Goal: Task Accomplishment & Management: Use online tool/utility

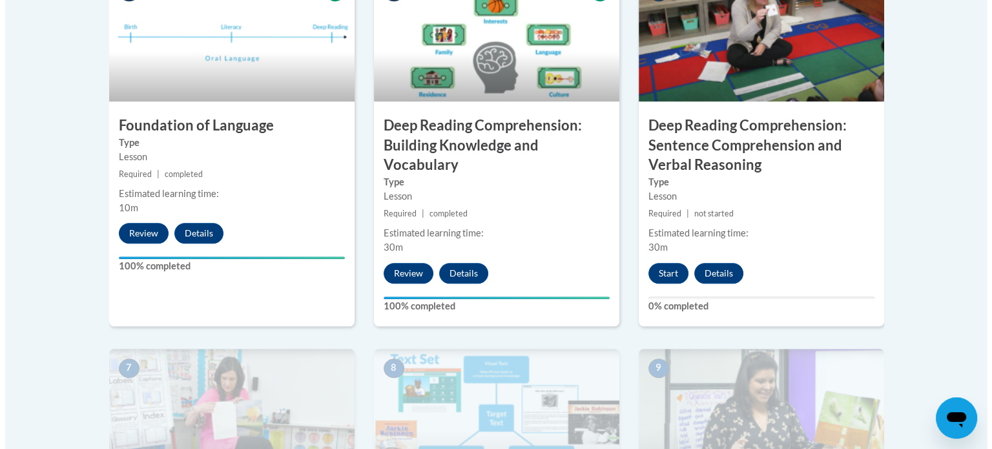
scroll to position [798, 0]
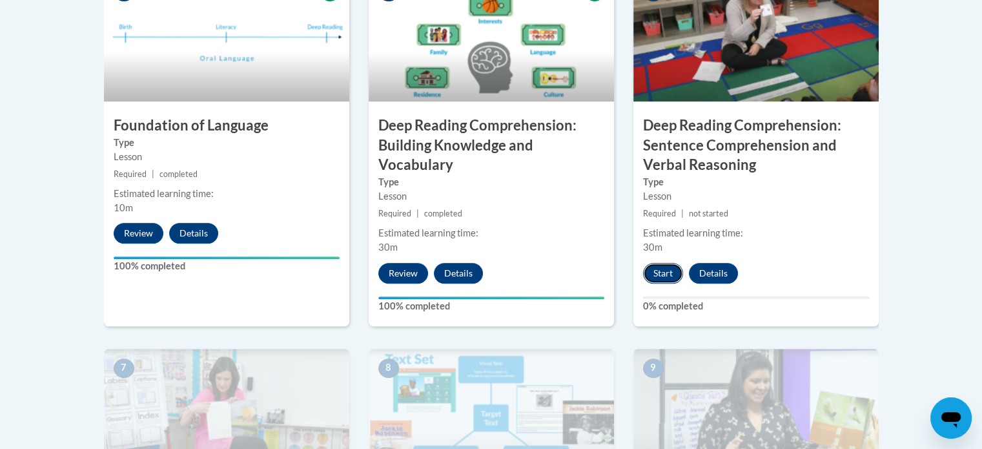
click at [672, 269] on button "Start" at bounding box center [663, 273] width 40 height 21
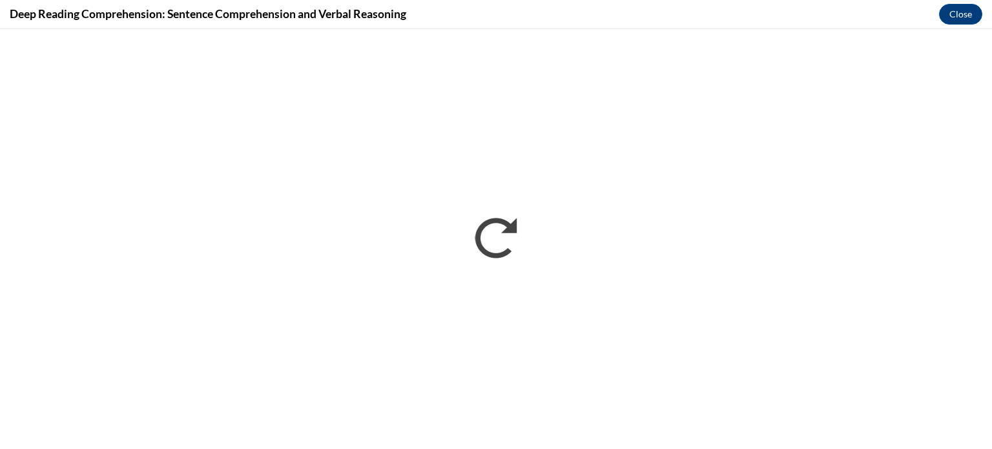
scroll to position [0, 0]
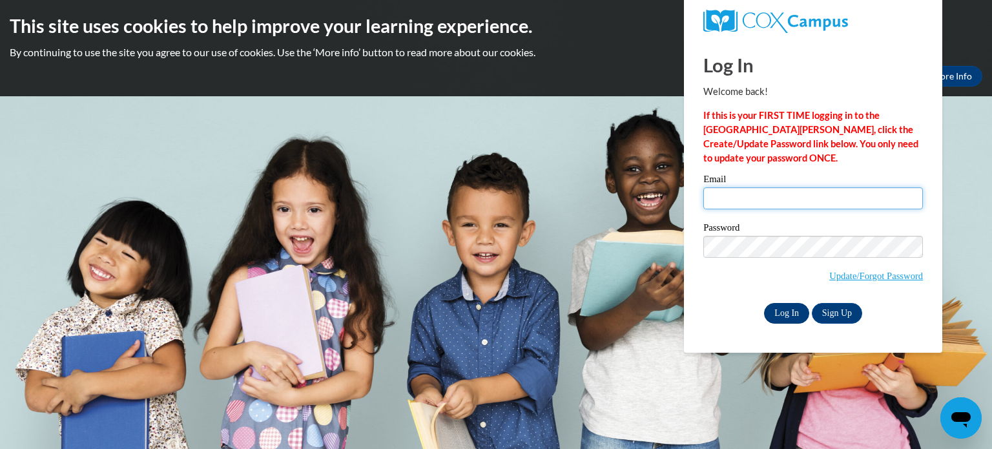
type input "[PERSON_NAME][EMAIL_ADDRESS][PERSON_NAME][DOMAIN_NAME]"
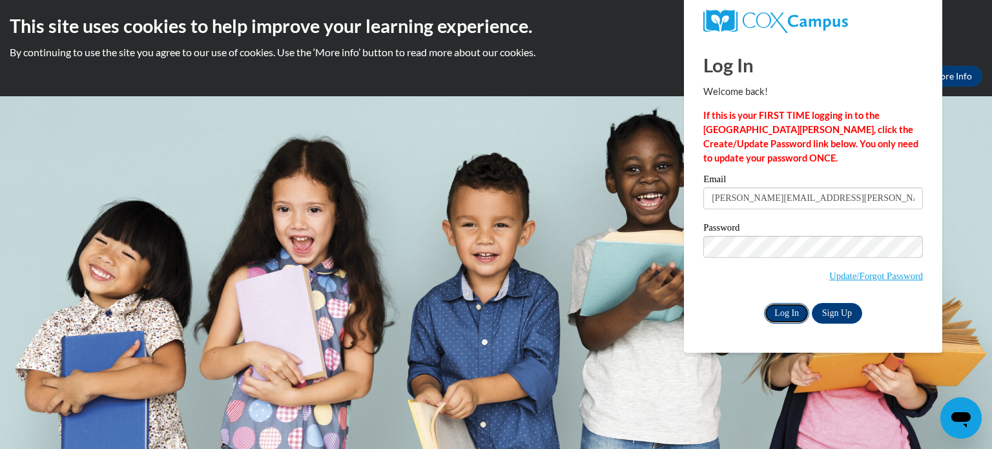
click at [773, 309] on input "Log In" at bounding box center [786, 313] width 45 height 21
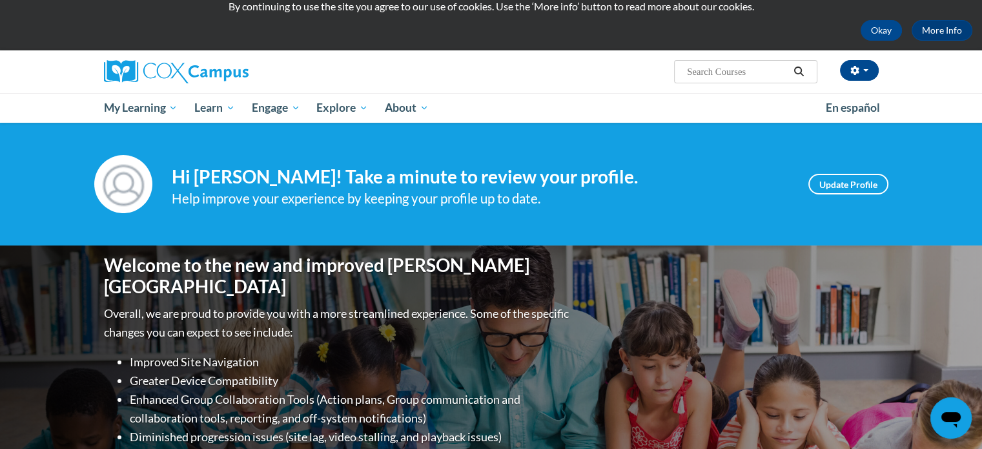
scroll to position [40, 0]
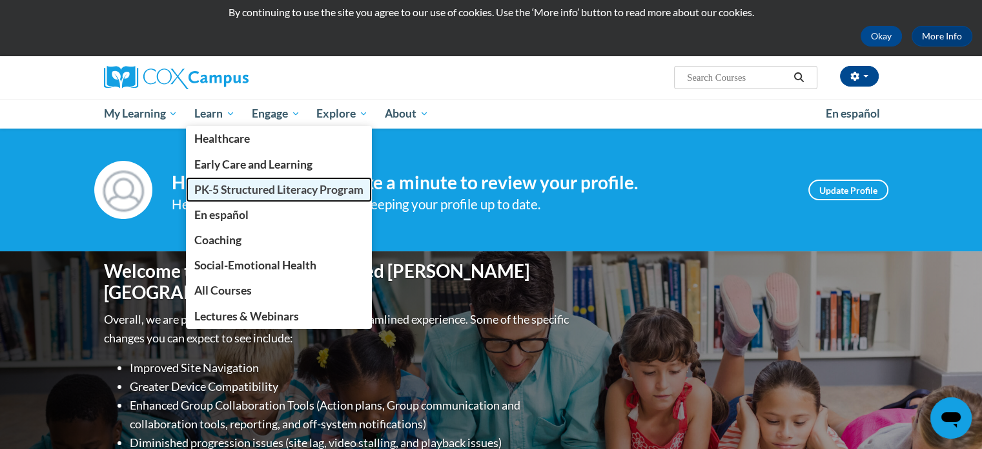
click at [245, 193] on span "PK-5 Structured Literacy Program" at bounding box center [278, 190] width 169 height 14
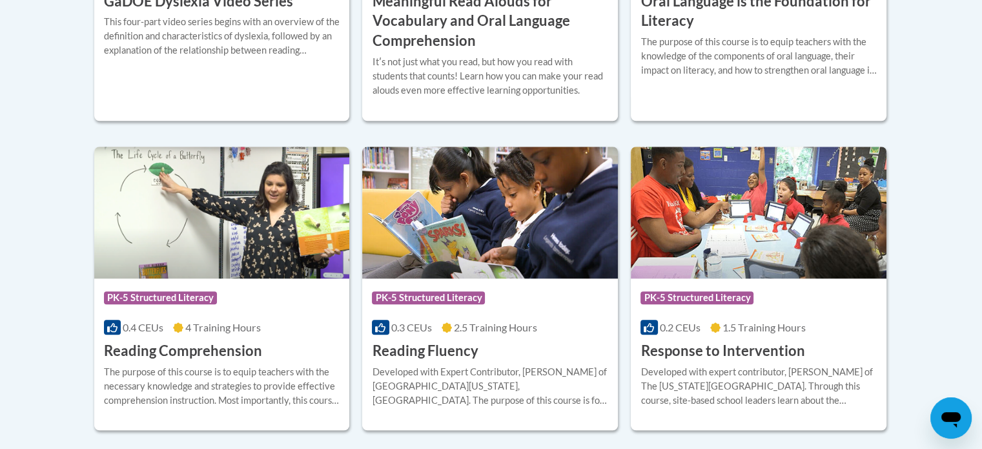
scroll to position [1170, 0]
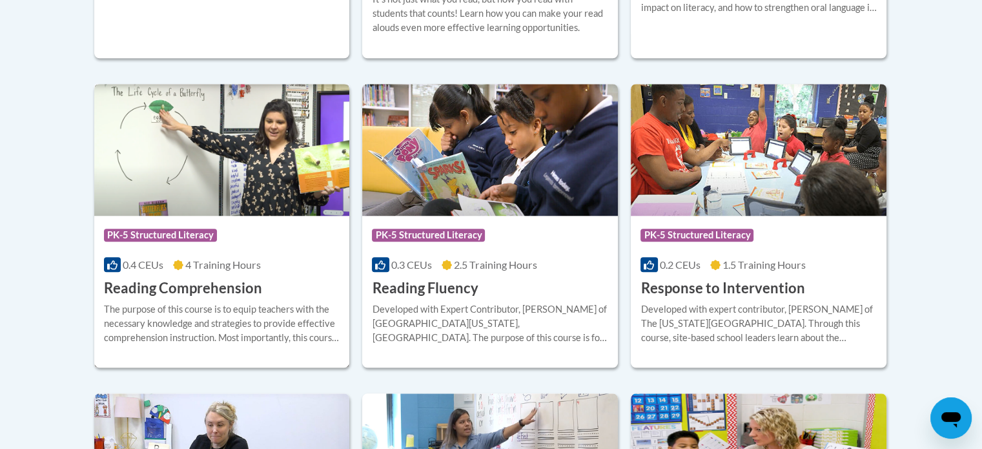
click at [265, 314] on div "The purpose of this course is to equip teachers with the necessary knowledge an…" at bounding box center [222, 323] width 236 height 43
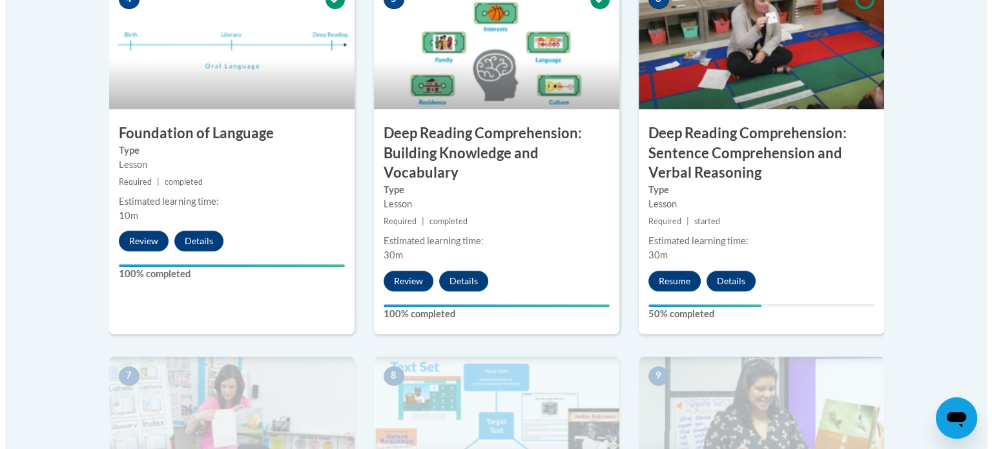
scroll to position [792, 0]
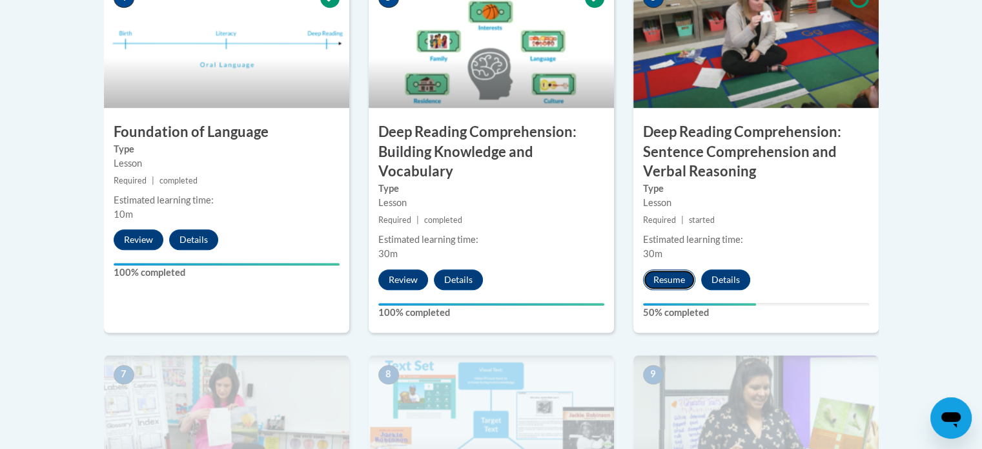
click at [677, 273] on button "Resume" at bounding box center [669, 279] width 52 height 21
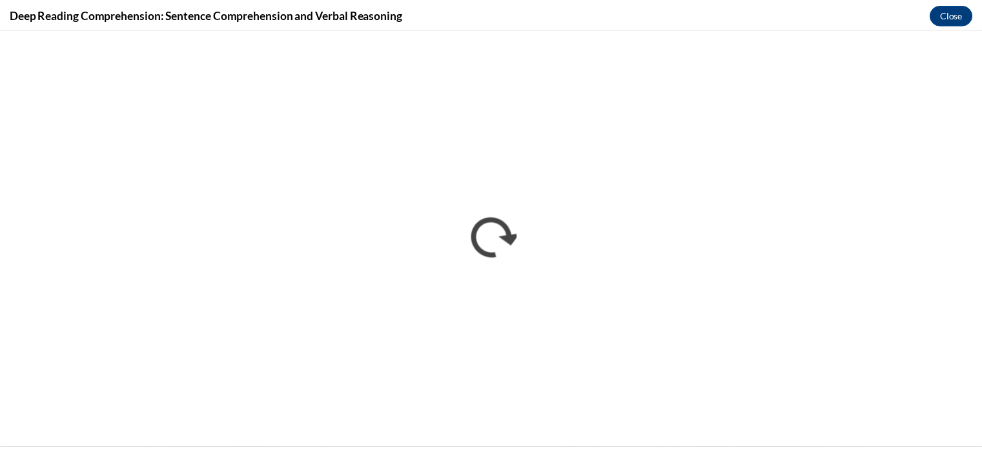
scroll to position [0, 0]
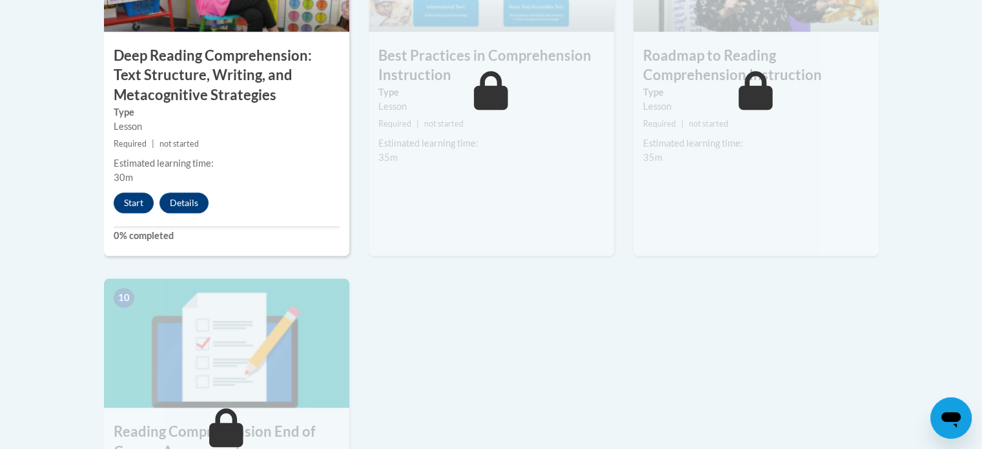
scroll to position [1245, 0]
